Goal: Check status: Check status

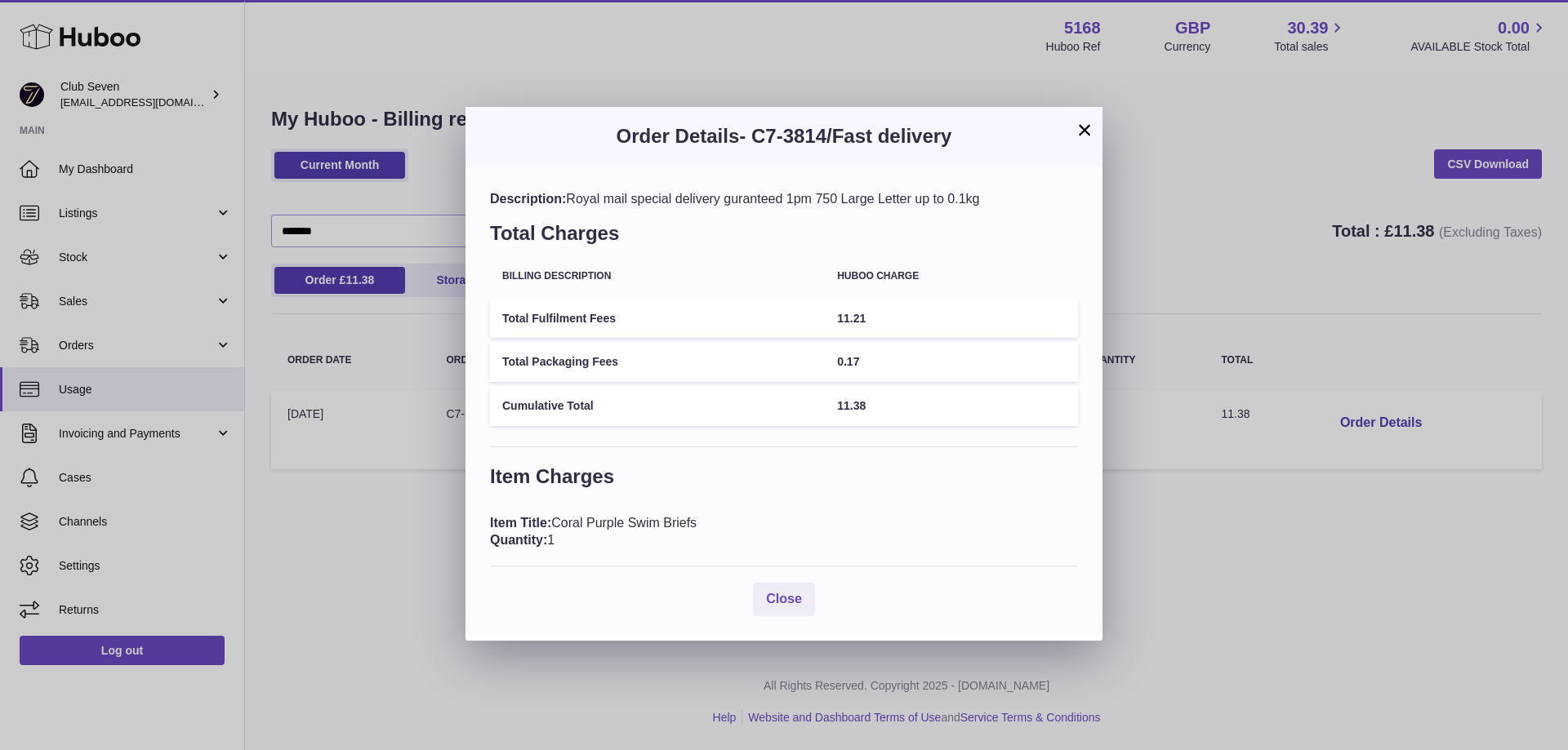
click at [1083, 128] on button "×" at bounding box center [1084, 130] width 20 height 20
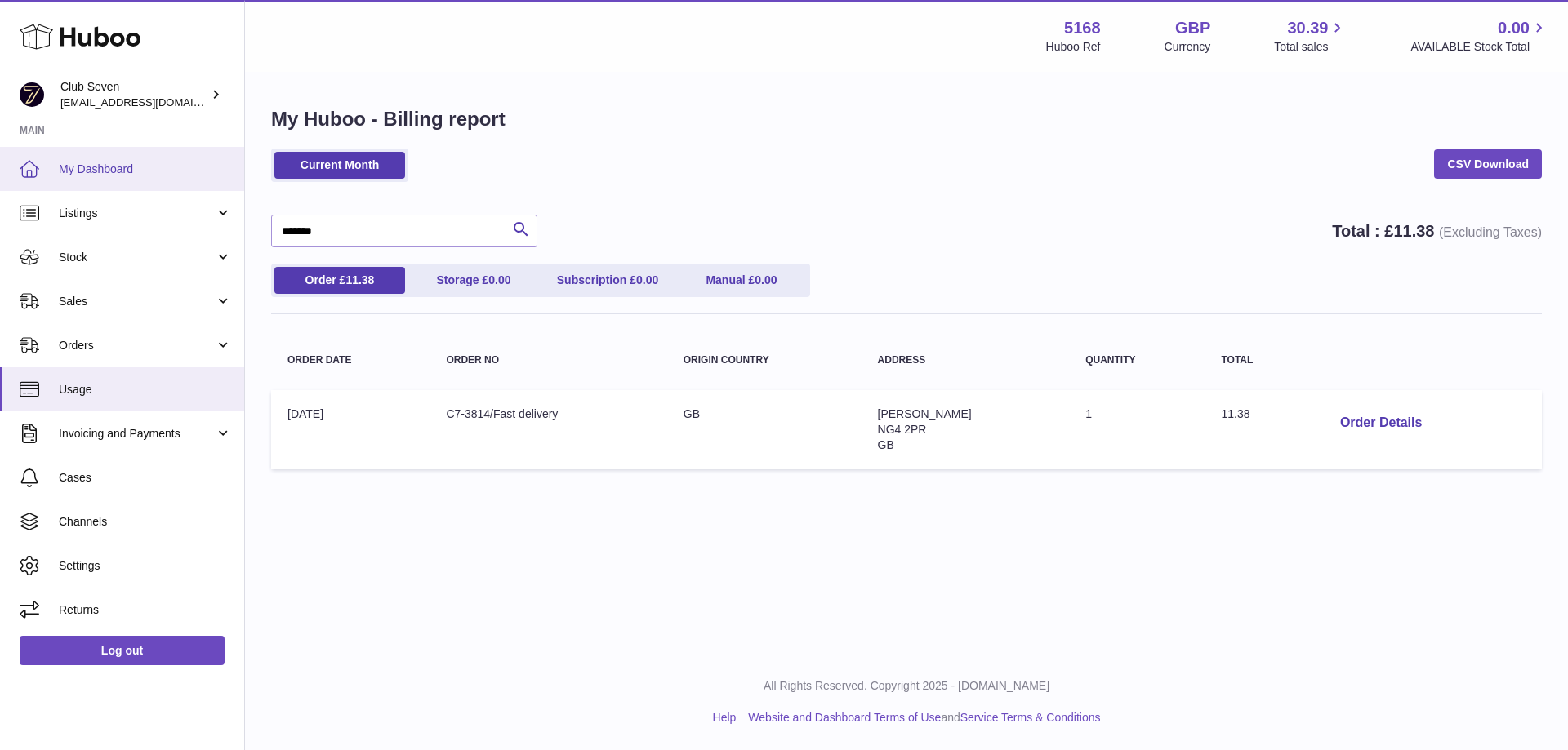
click at [113, 170] on span "My Dashboard" at bounding box center [145, 169] width 173 height 15
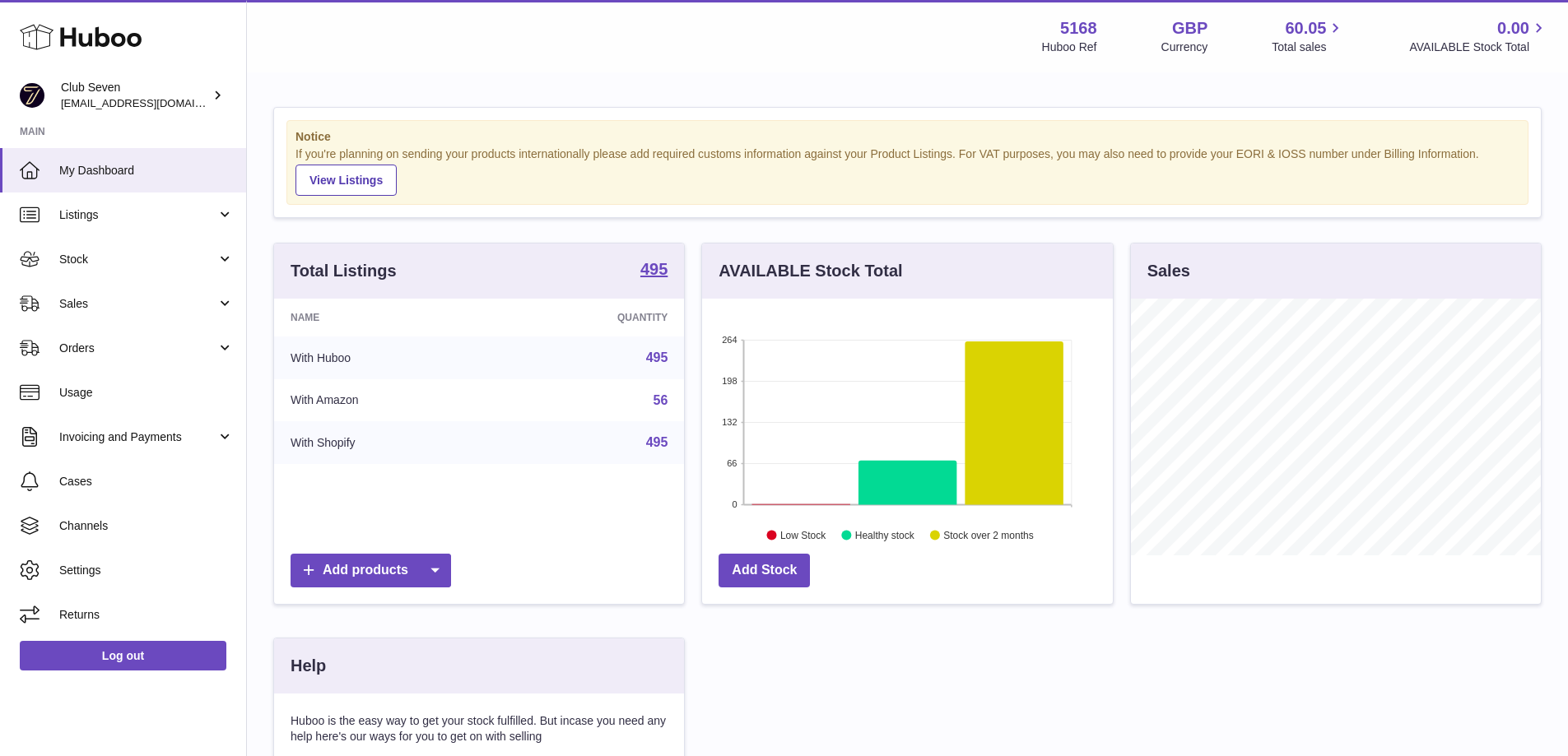
scroll to position [257, 410]
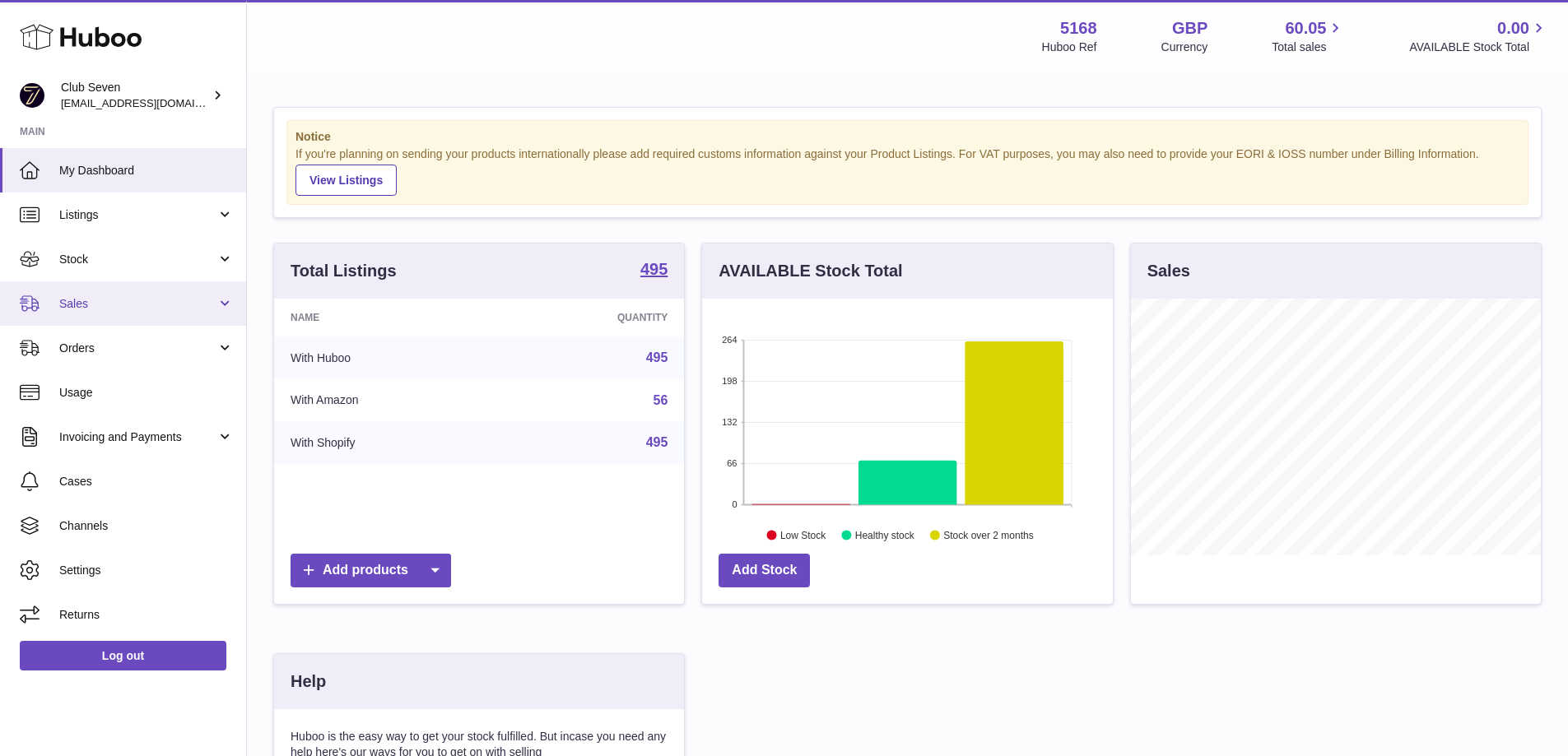
click at [77, 310] on span "Sales" at bounding box center [137, 303] width 157 height 15
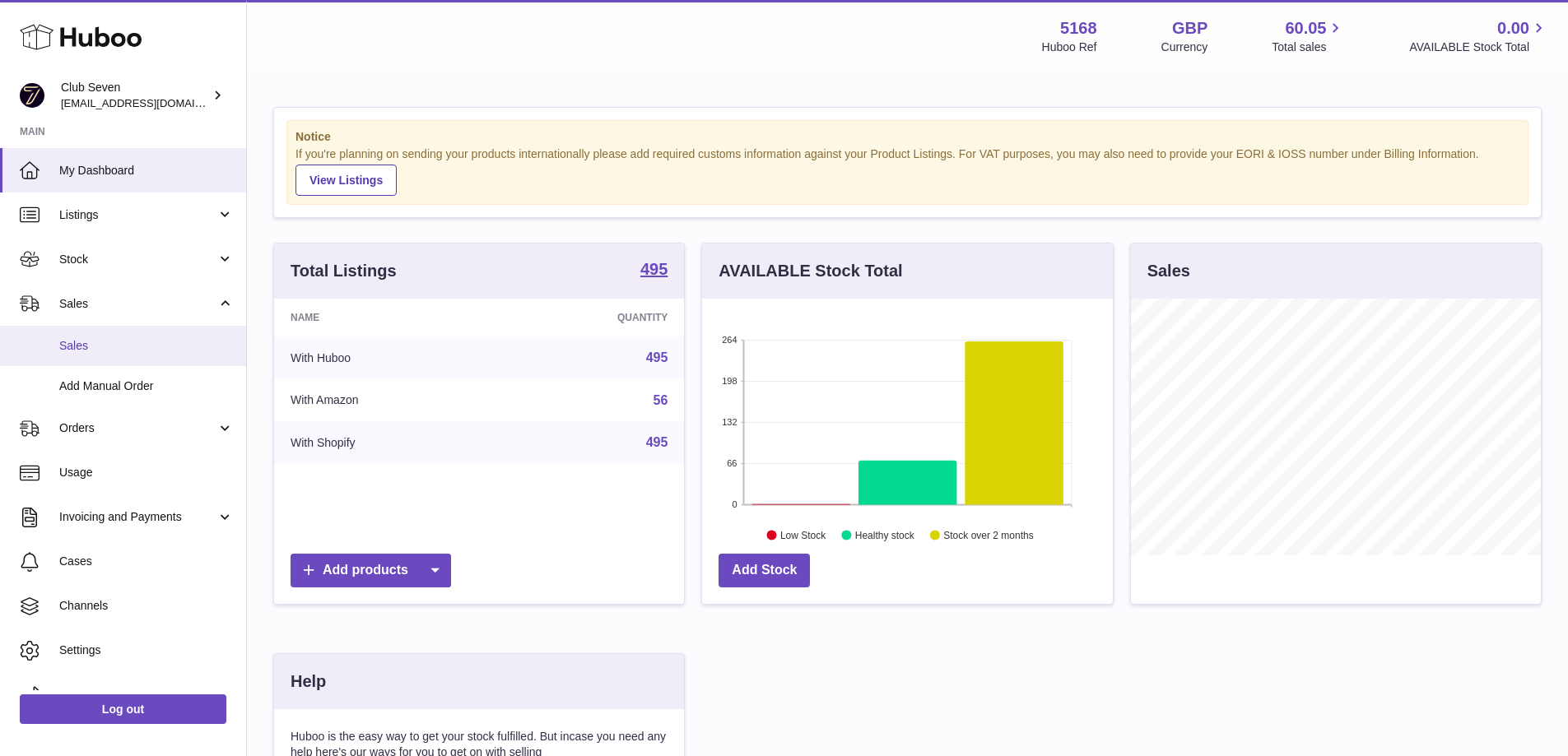
click at [84, 358] on link "Sales" at bounding box center [123, 346] width 246 height 40
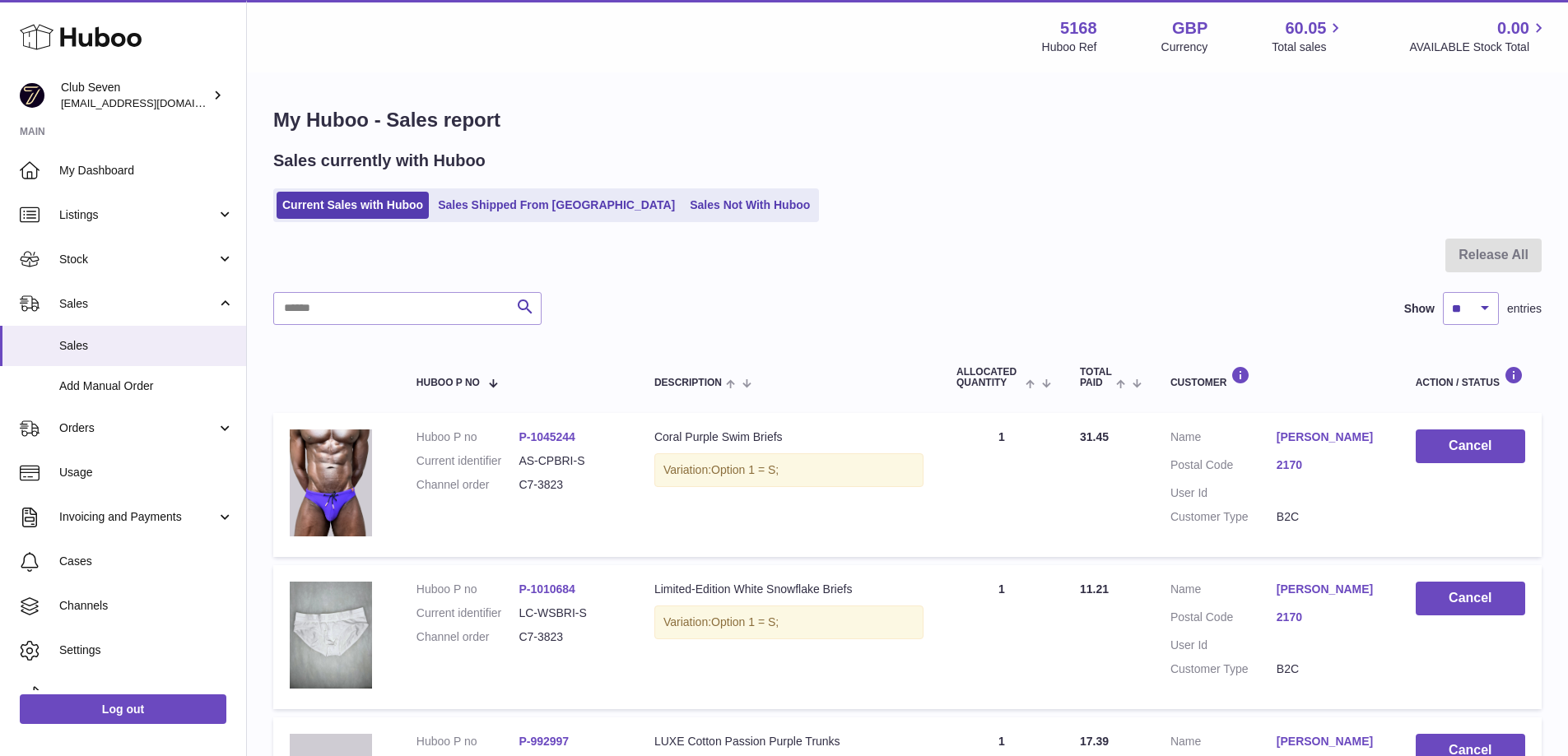
click at [544, 437] on link "P-1045244" at bounding box center [547, 437] width 57 height 14
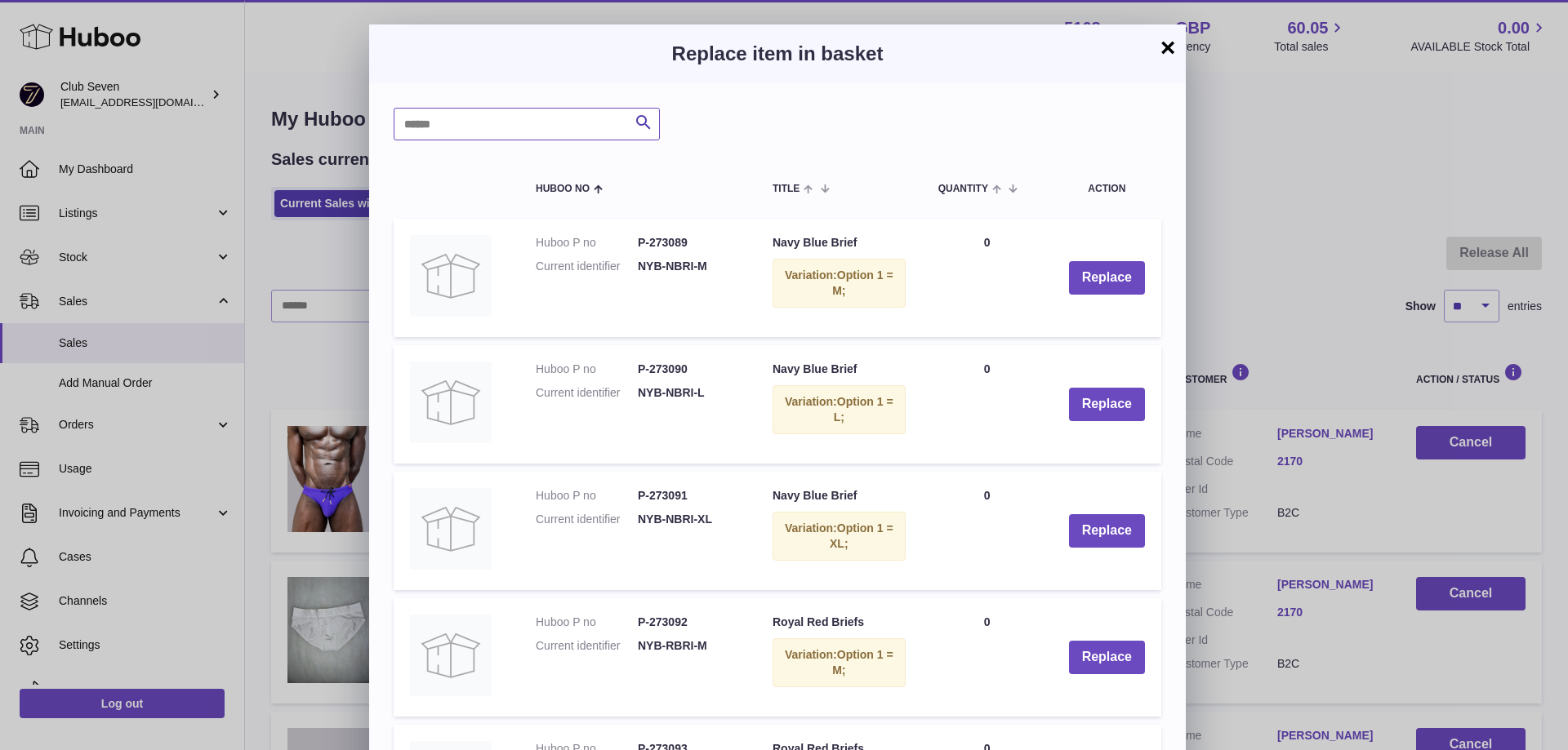
click at [503, 118] on input "text" at bounding box center [527, 124] width 267 height 32
paste input "**********"
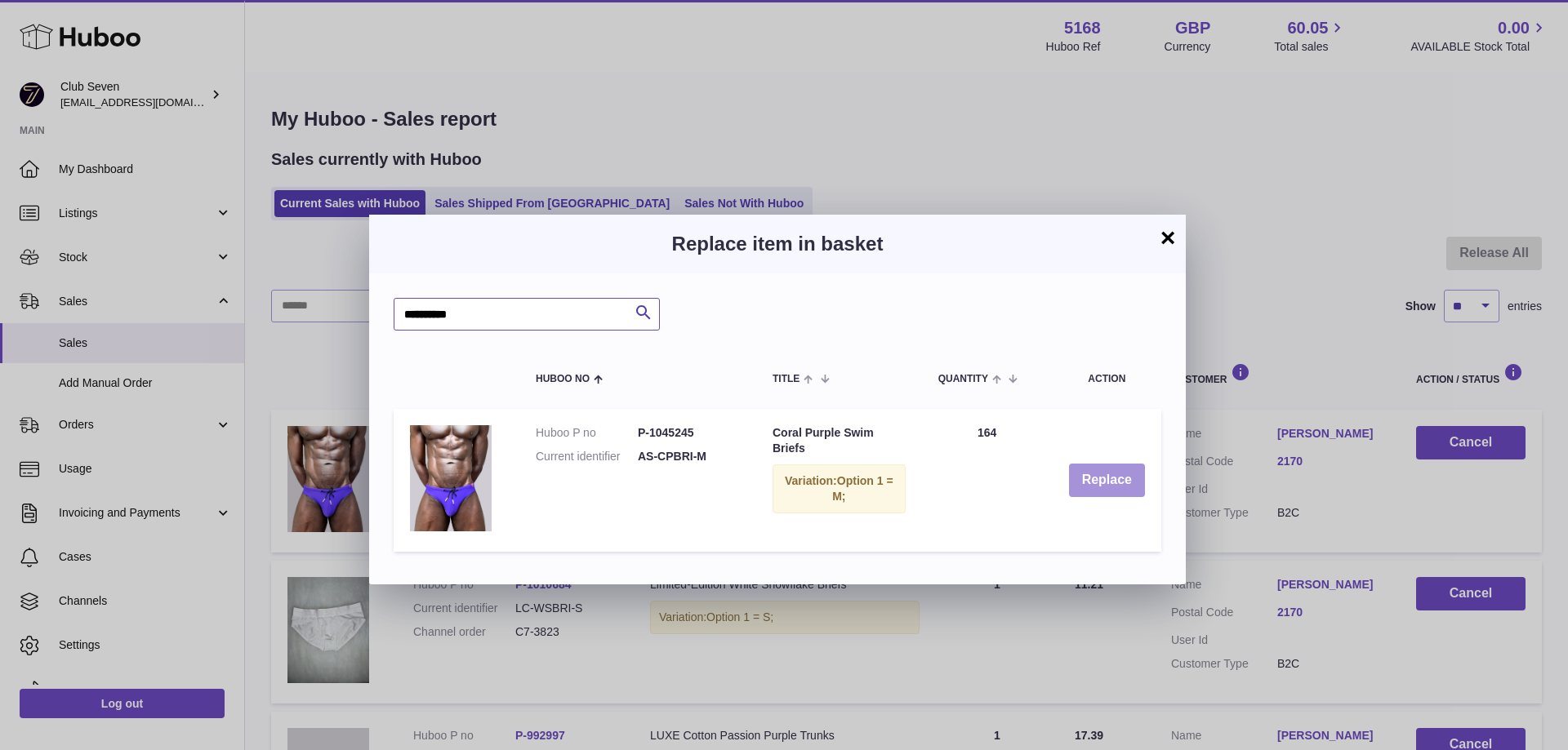
type input "**********"
click at [1101, 486] on button "Replace" at bounding box center [1107, 480] width 76 height 33
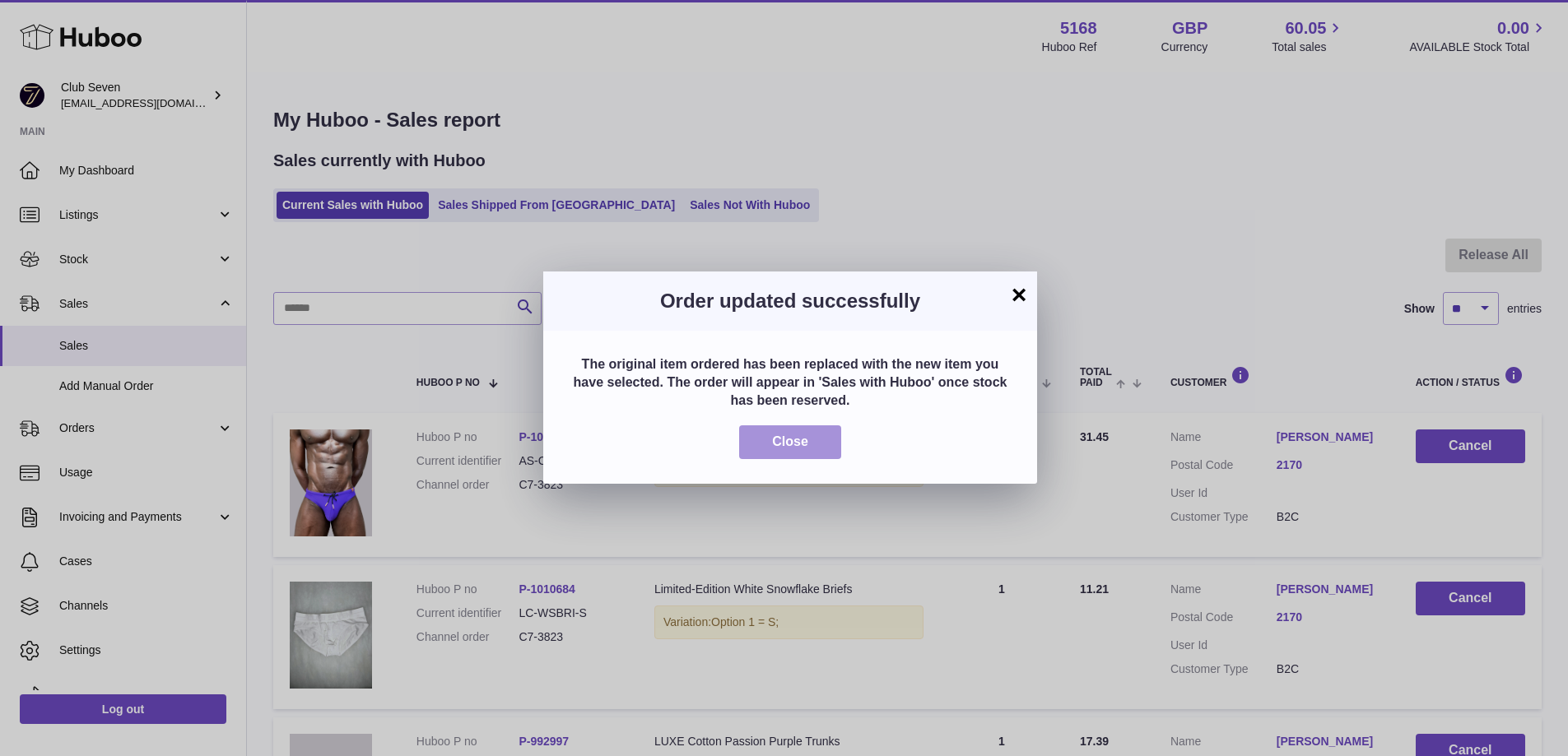
click at [796, 439] on span "Close" at bounding box center [790, 441] width 36 height 14
